Goal: Download file/media

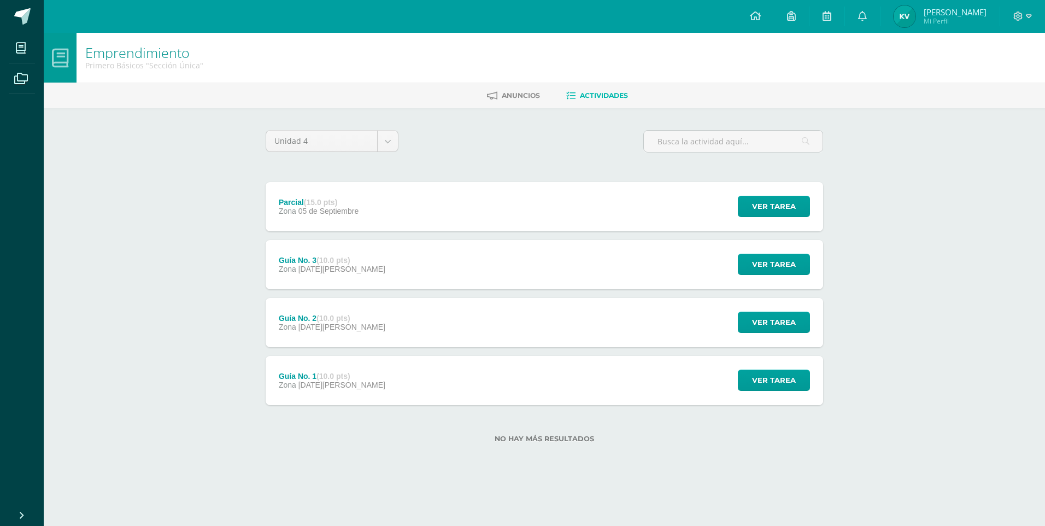
click at [355, 258] on div "Guía No. 3 (10.0 pts) Zona 29 de Agosto" at bounding box center [332, 264] width 133 height 49
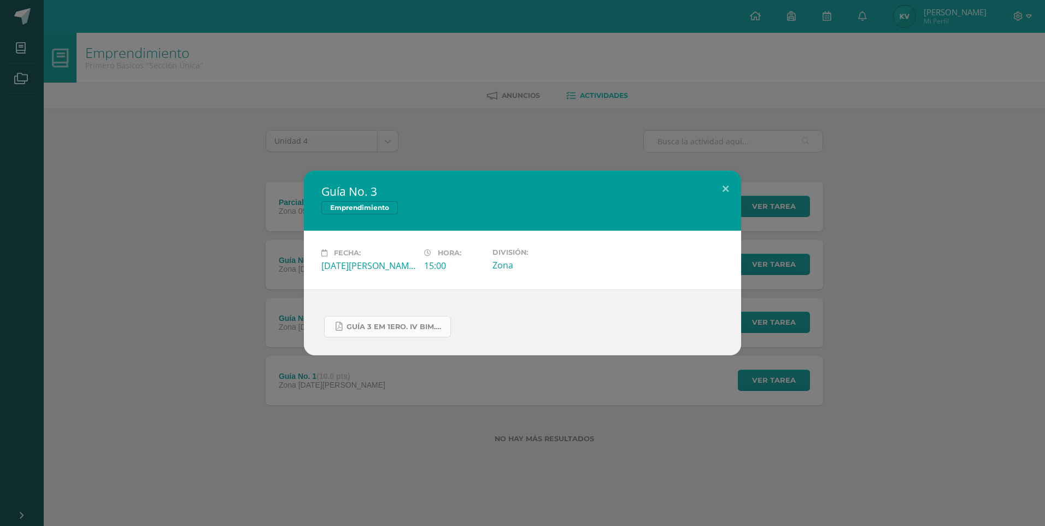
click at [390, 328] on span "GUÍA 3 EM 1ERO. IV BIM.docx.pdf" at bounding box center [395, 326] width 98 height 9
click at [598, 156] on div "Guía No. 3 Emprendimiento Fecha: [DATE][PERSON_NAME] Hora: 15:00 División: Zona" at bounding box center [522, 263] width 1045 height 526
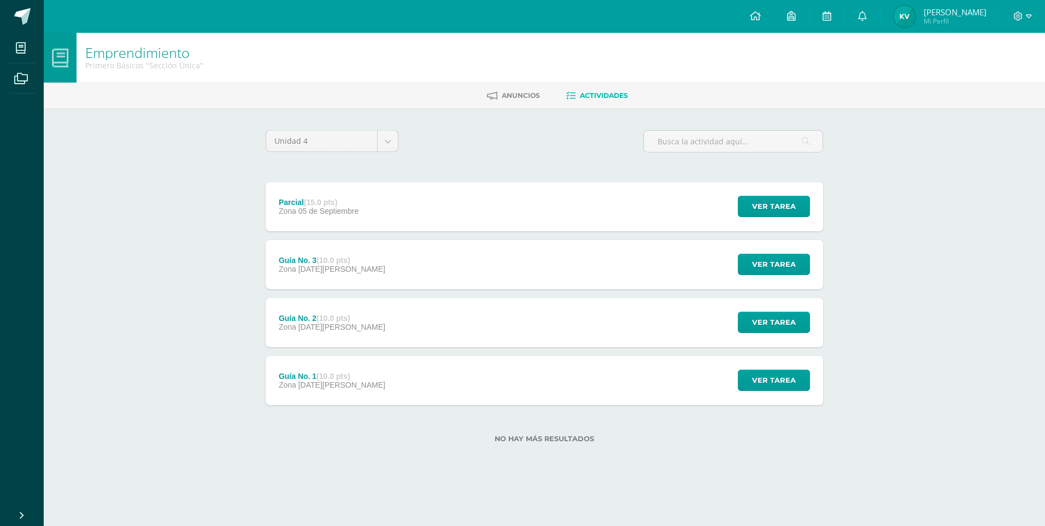
click at [427, 218] on div "Parcial (15.0 pts) Zona 05 de Septiembre Ver tarea Parcial Emprendimiento Carga…" at bounding box center [544, 206] width 557 height 49
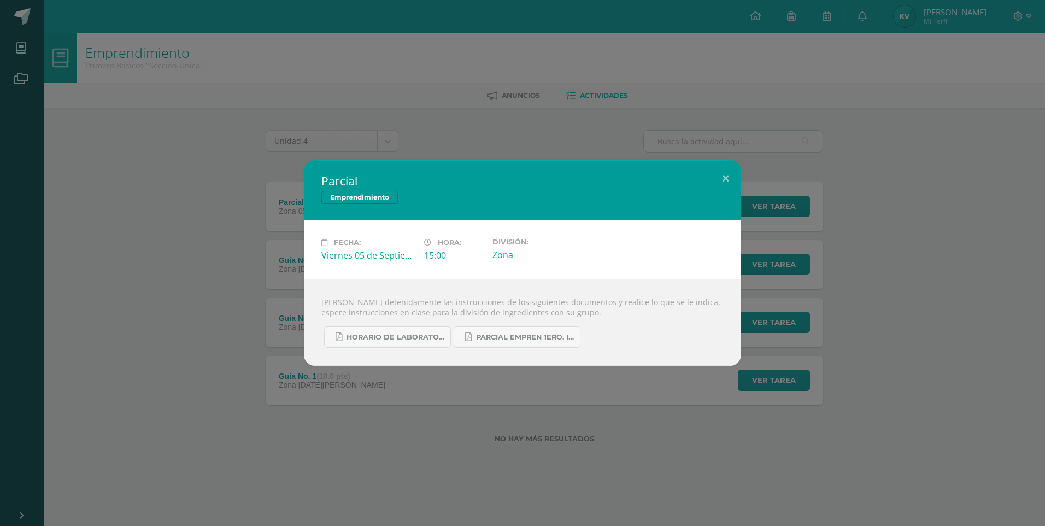
click at [663, 166] on div "Parcial Emprendimiento" at bounding box center [522, 190] width 437 height 60
click at [251, 321] on div "Parcial Emprendimiento Fecha: Viernes 05 de Septiembre Hora: 15:00 División: Zo…" at bounding box center [522, 262] width 1036 height 205
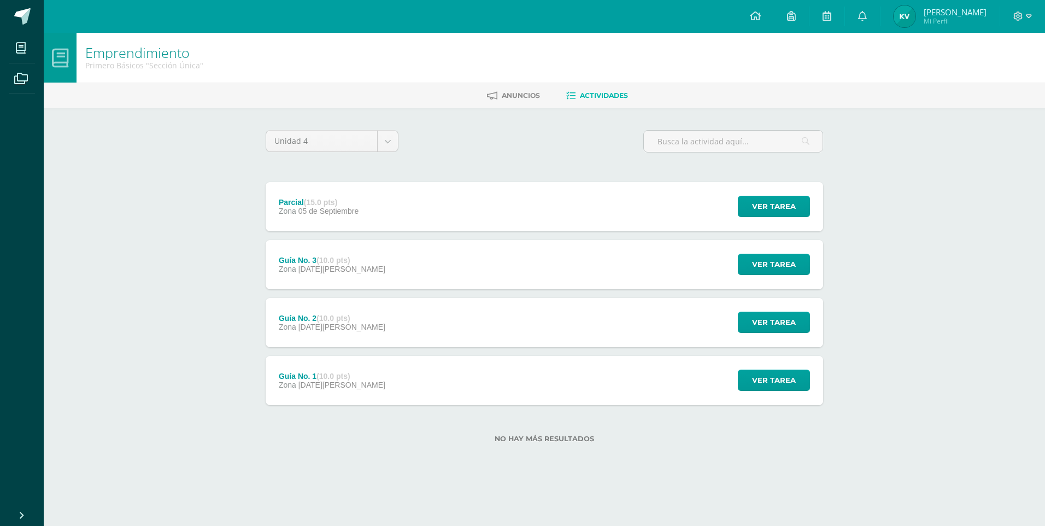
click at [349, 335] on div "Guía No. 2 (10.0 pts) Zona 22 de Agosto" at bounding box center [332, 322] width 133 height 49
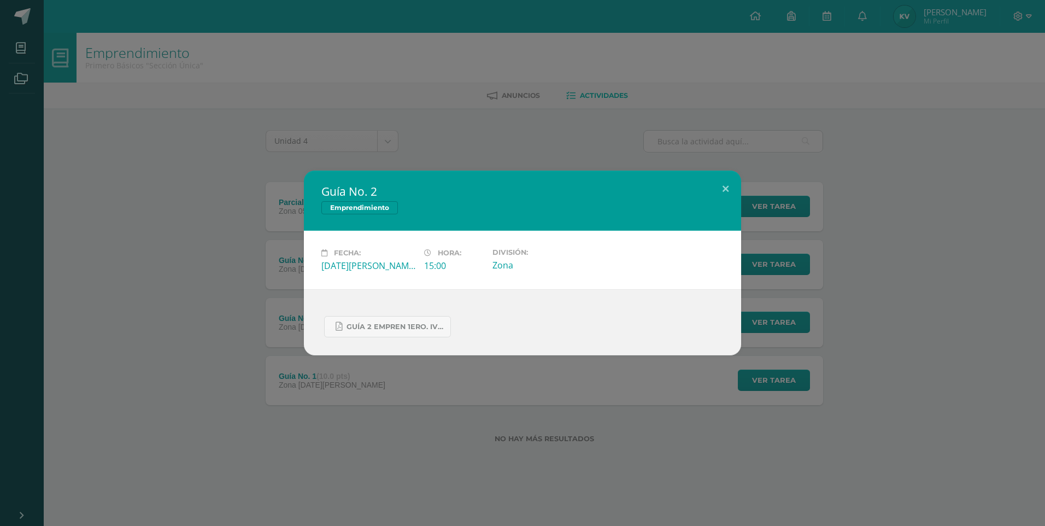
click at [819, 354] on div "Guía No. 2 Emprendimiento Fecha: Viernes 22 de Agosto Hora: 15:00 División: Zona" at bounding box center [522, 262] width 1036 height 185
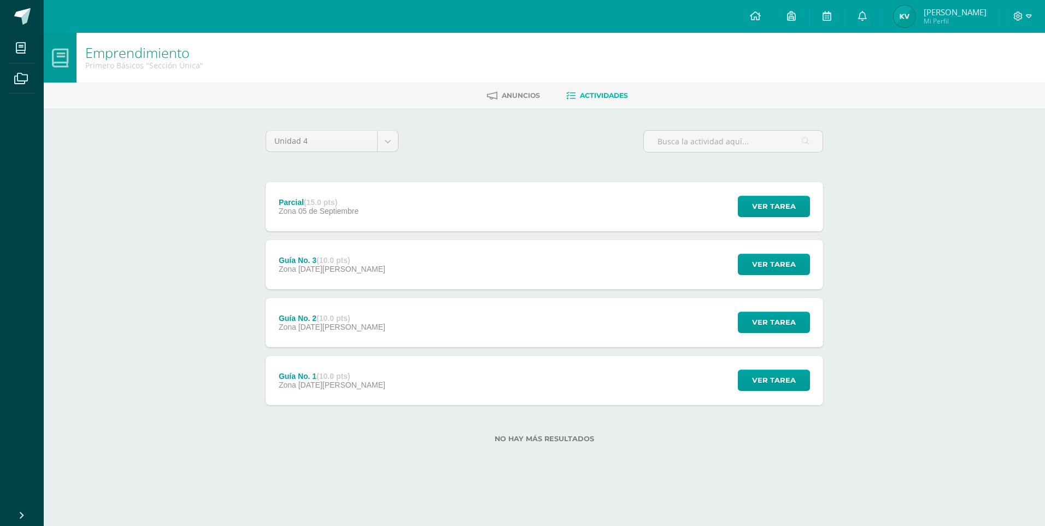
click at [310, 323] on span "[DATE][PERSON_NAME]" at bounding box center [341, 326] width 87 height 9
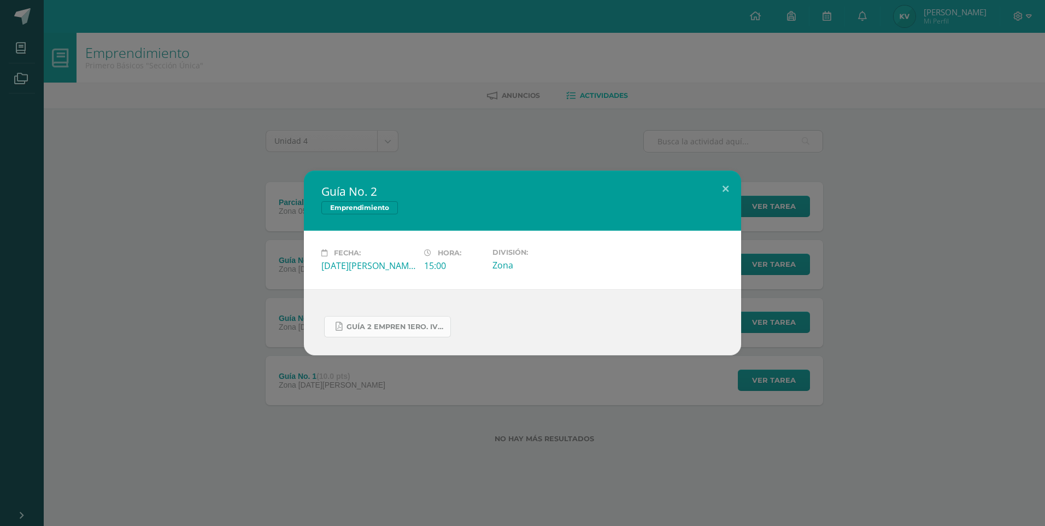
click at [356, 329] on span "GUÍA 2 EMPREN 1ERO. IV BIM.pdf" at bounding box center [395, 326] width 98 height 9
click at [119, 92] on div "Guía No. 2 Emprendimiento Fecha: Viernes 22 de Agosto Hora: 15:00 División: Zona" at bounding box center [522, 263] width 1045 height 526
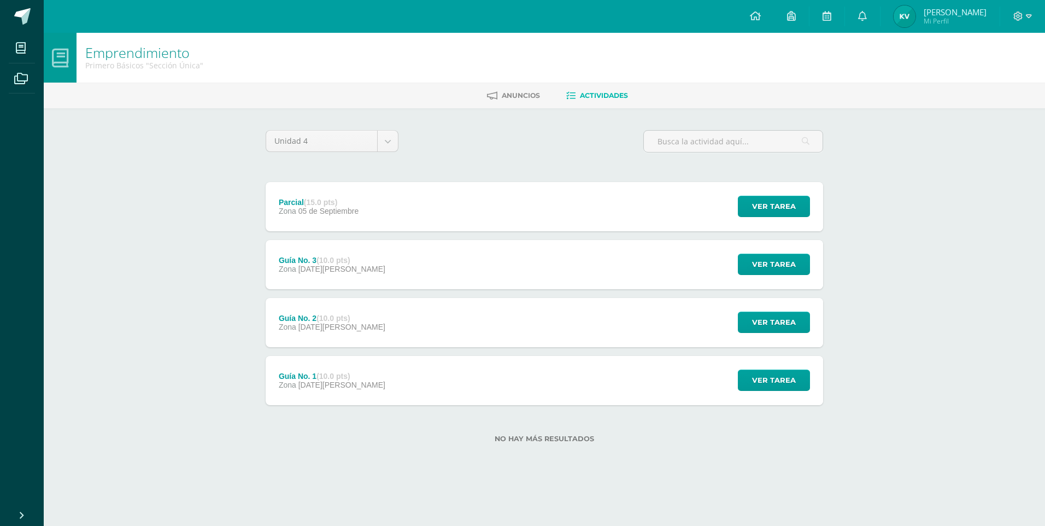
click at [560, 252] on div "Guía No. 3 (10.0 pts) Zona [DATE][PERSON_NAME] Ver tarea Guía No. 3 Emprendimie…" at bounding box center [544, 264] width 557 height 49
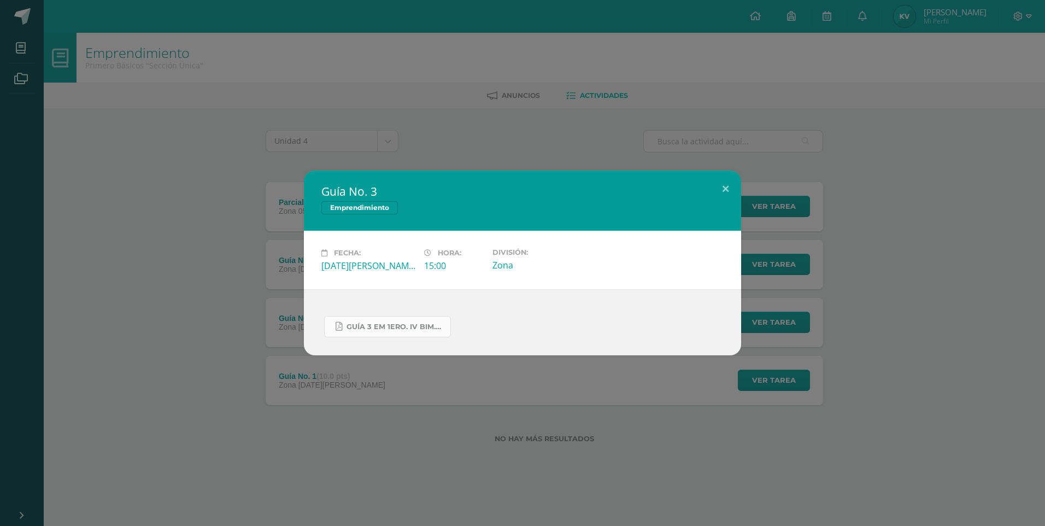
click at [374, 316] on link "GUÍA 3 EM 1ERO. IV BIM.docx.pdf" at bounding box center [387, 326] width 127 height 21
click at [243, 89] on div "Guía No. 3 Emprendimiento Fecha: [DATE][PERSON_NAME] Hora: 15:00 División: Zona" at bounding box center [522, 263] width 1045 height 526
